Goal: Task Accomplishment & Management: Manage account settings

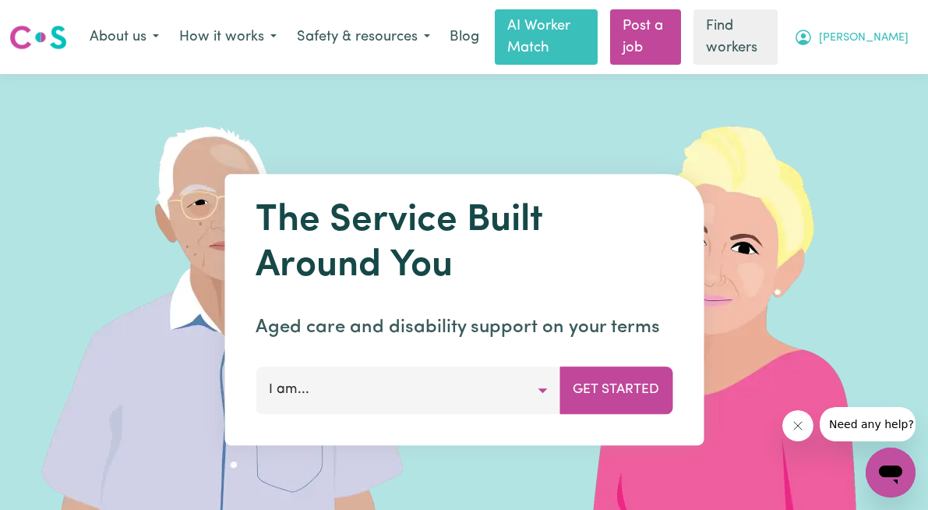
click at [895, 36] on span "[PERSON_NAME]" at bounding box center [864, 38] width 90 height 17
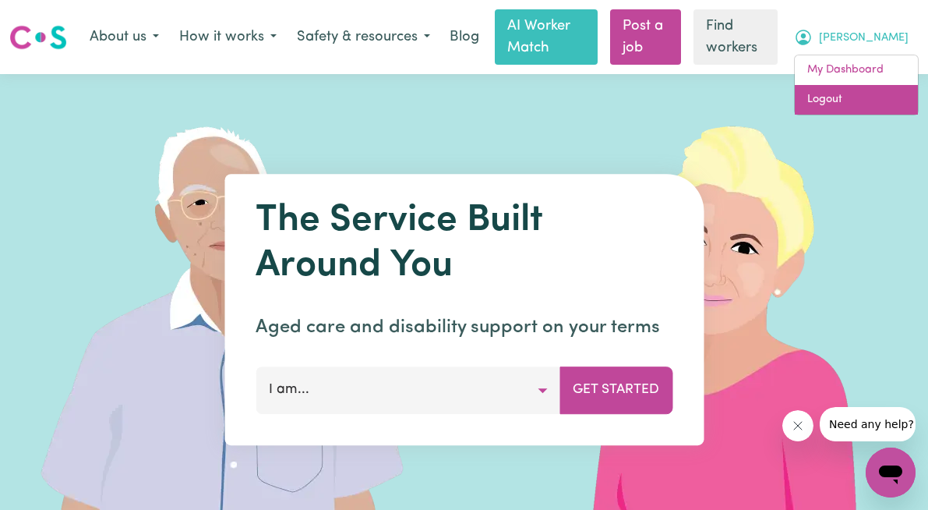
click at [833, 109] on link "Logout" at bounding box center [856, 100] width 123 height 30
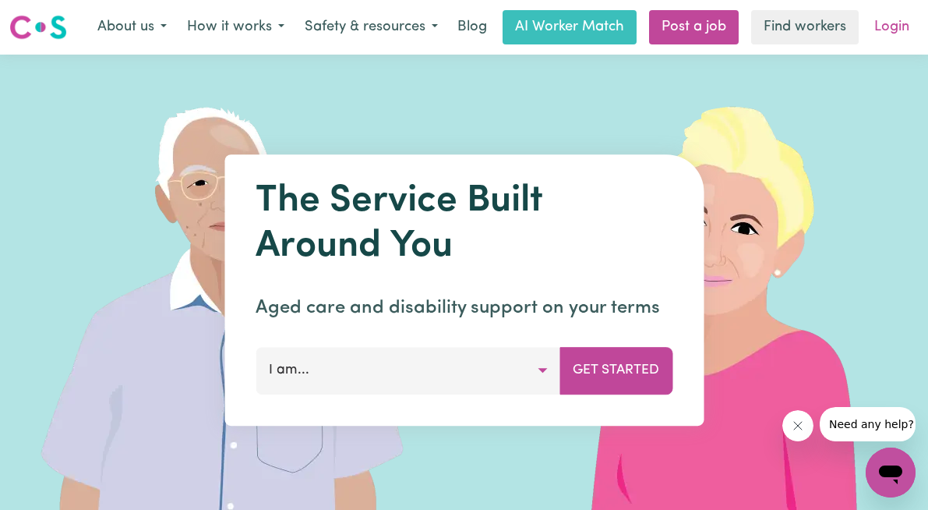
click at [893, 30] on link "Login" at bounding box center [892, 27] width 54 height 34
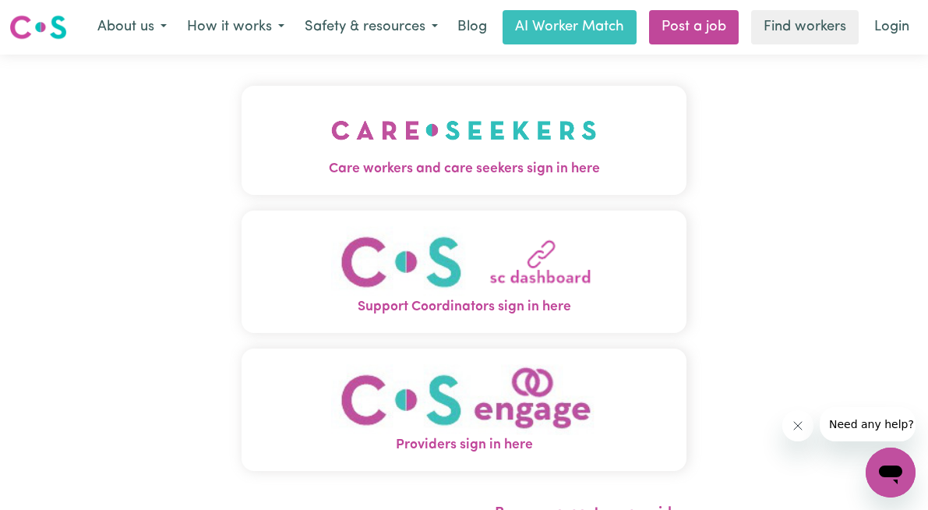
click at [368, 155] on img "Care workers and care seekers sign in here" at bounding box center [464, 130] width 266 height 58
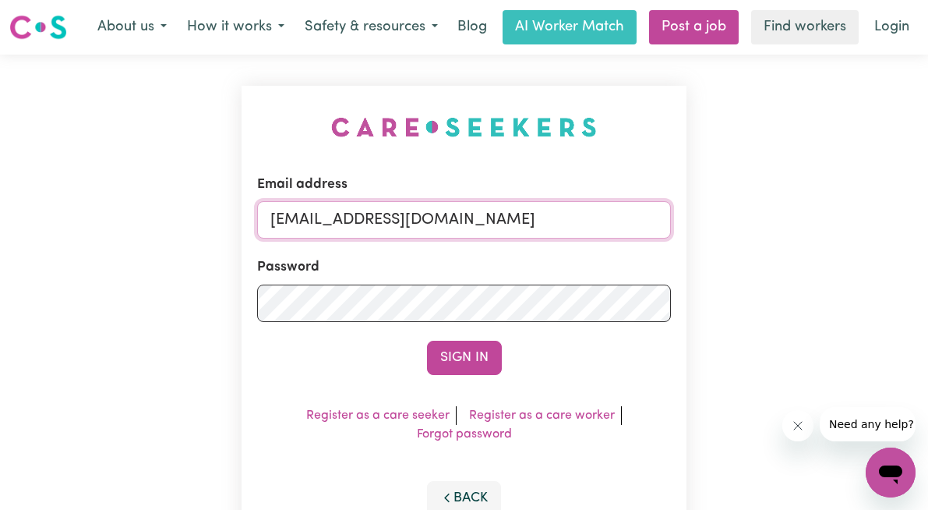
drag, startPoint x: 486, startPoint y: 217, endPoint x: 198, endPoint y: 202, distance: 288.0
click at [198, 202] on div "Email address [EMAIL_ADDRESS][DOMAIN_NAME] Password Sign In Register as a care …" at bounding box center [464, 317] width 928 height 524
type input "[EMAIL_ADDRESS][DOMAIN_NAME]"
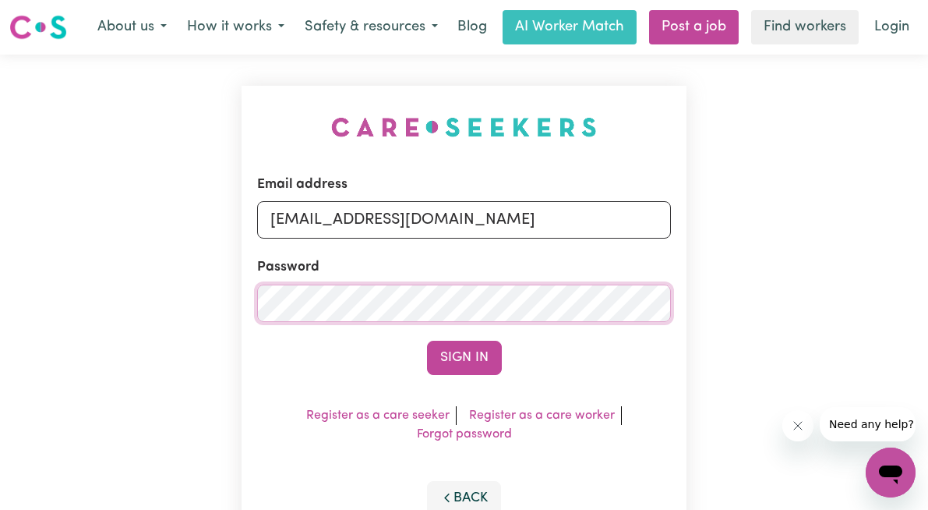
click at [427, 341] on button "Sign In" at bounding box center [464, 358] width 75 height 34
